Goal: Information Seeking & Learning: Learn about a topic

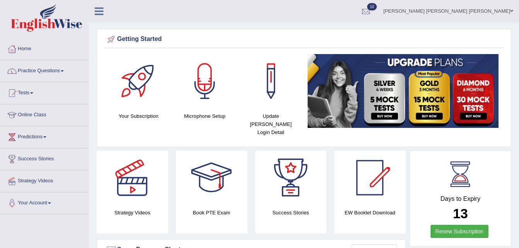
click at [64, 73] on link "Practice Questions" at bounding box center [44, 69] width 88 height 19
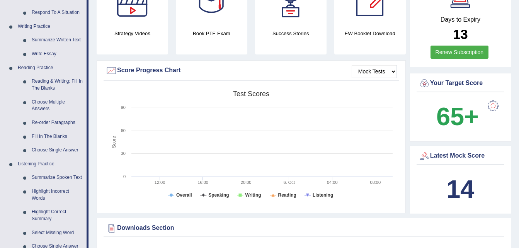
scroll to position [191, 0]
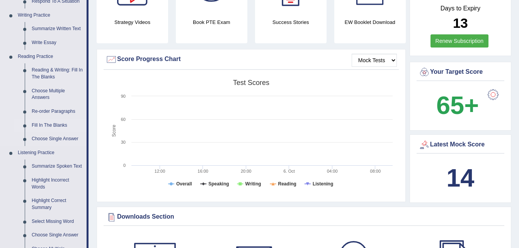
click at [53, 128] on link "Fill In The Blanks" at bounding box center [57, 126] width 58 height 14
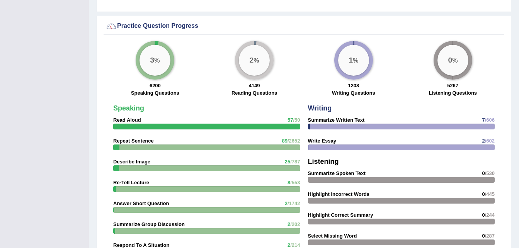
scroll to position [526, 0]
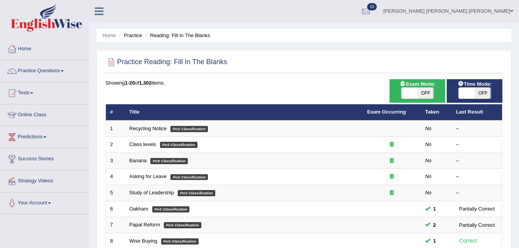
click at [53, 128] on link "Predictions" at bounding box center [44, 135] width 88 height 19
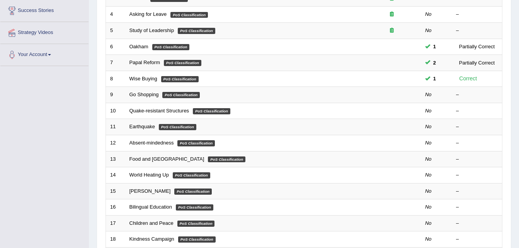
scroll to position [163, 0]
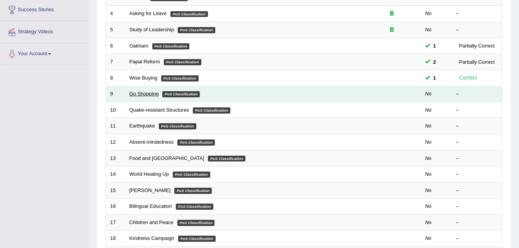
click at [143, 96] on link "Go Shopping" at bounding box center [144, 94] width 29 height 6
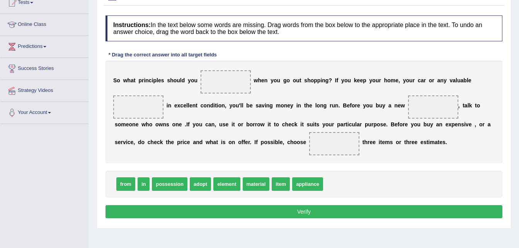
scroll to position [94, 0]
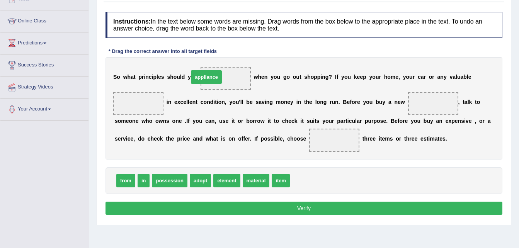
drag, startPoint x: 303, startPoint y: 179, endPoint x: 204, endPoint y: 76, distance: 143.3
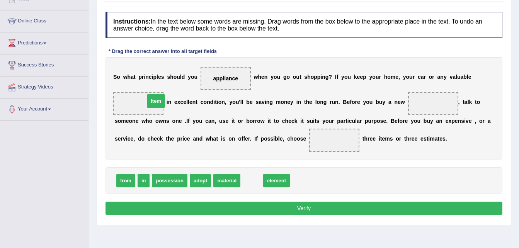
drag, startPoint x: 242, startPoint y: 177, endPoint x: 145, endPoint y: 97, distance: 125.8
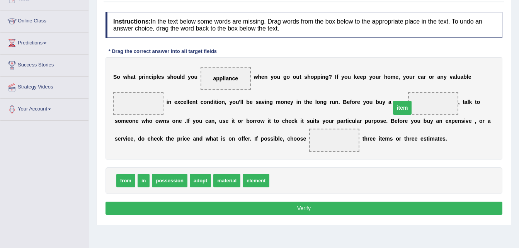
drag, startPoint x: 140, startPoint y: 102, endPoint x: 404, endPoint y: 106, distance: 263.4
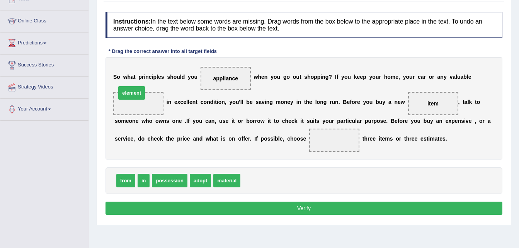
drag, startPoint x: 247, startPoint y: 180, endPoint x: 134, endPoint y: 104, distance: 137.1
drag, startPoint x: 125, startPoint y: 177, endPoint x: 283, endPoint y: 142, distance: 161.5
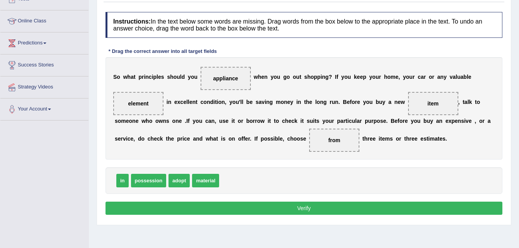
click at [275, 205] on button "Verify" at bounding box center [304, 208] width 397 height 13
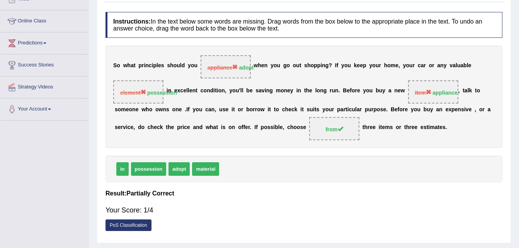
drag, startPoint x: 519, startPoint y: 108, endPoint x: 520, endPoint y: 17, distance: 90.5
click at [519, 17] on html "Toggle navigation Home Practice Questions Speaking Practice Read Aloud Repeat S…" at bounding box center [259, 30] width 519 height 248
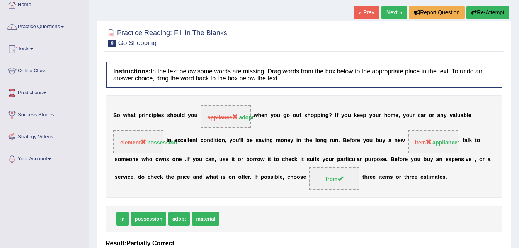
scroll to position [40, 0]
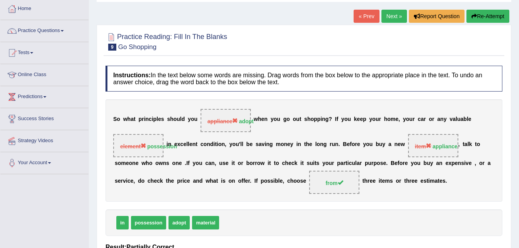
click at [386, 17] on link "Next »" at bounding box center [395, 16] width 26 height 13
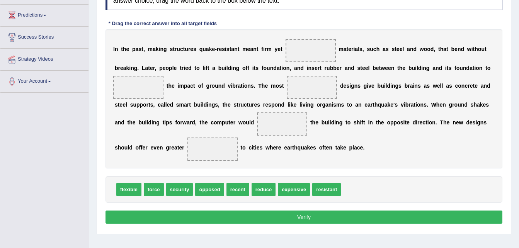
scroll to position [123, 0]
